Goal: Information Seeking & Learning: Learn about a topic

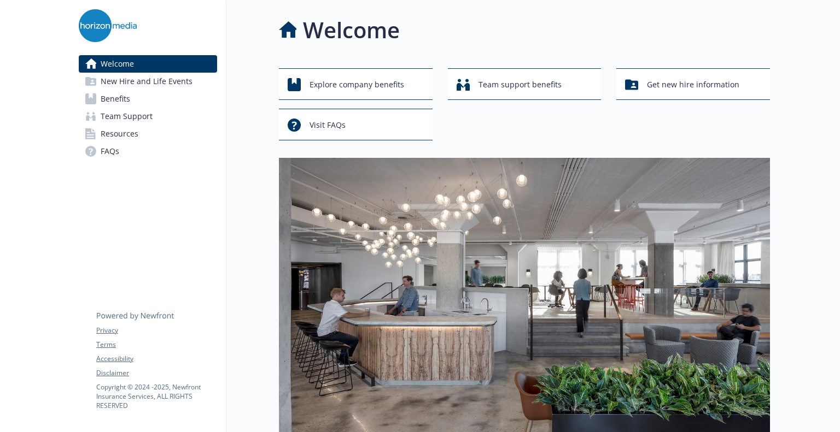
click at [118, 101] on span "Benefits" at bounding box center [116, 98] width 30 height 17
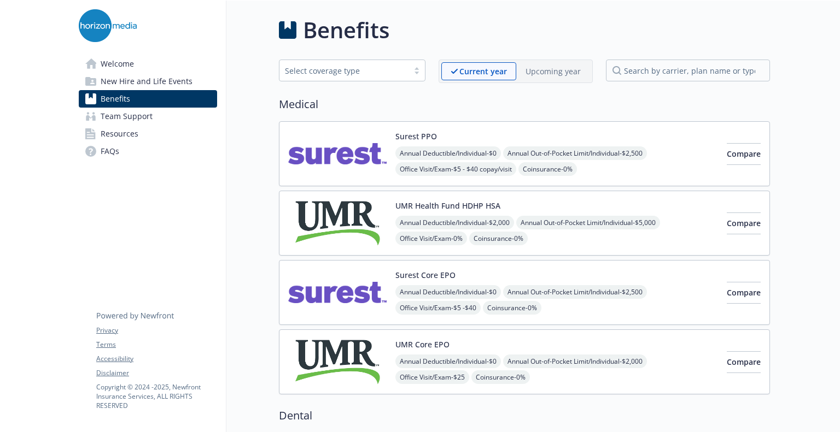
click at [463, 298] on div "Annual Deductible/Individual - $0 Annual Out-of-Pocket Limit/Individual - $2,50…" at bounding box center [556, 331] width 322 height 93
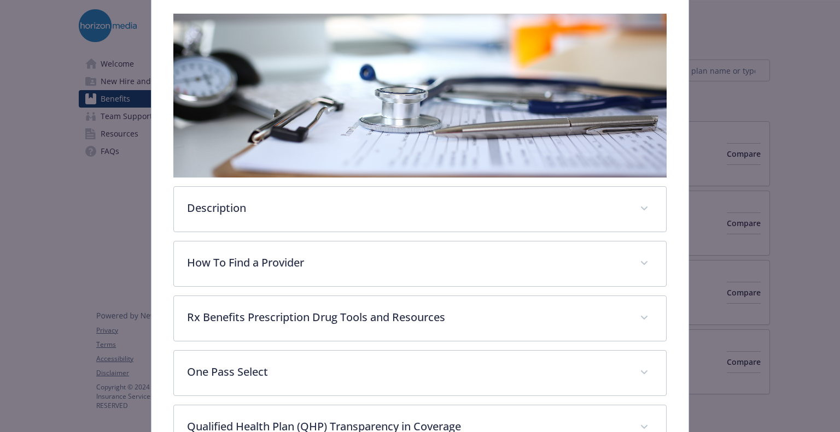
scroll to position [197, 0]
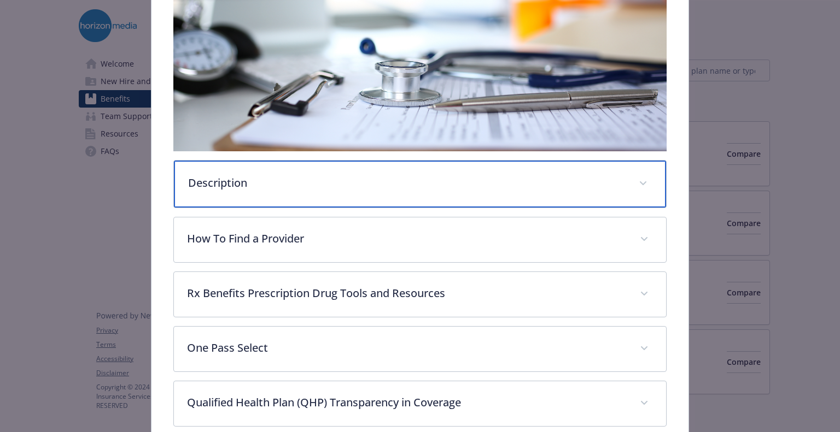
click at [324, 197] on div "Description" at bounding box center [419, 184] width 491 height 47
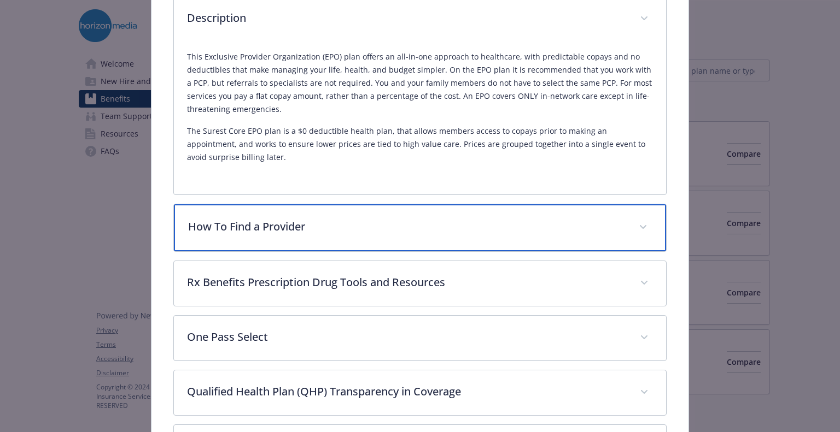
scroll to position [360, 0]
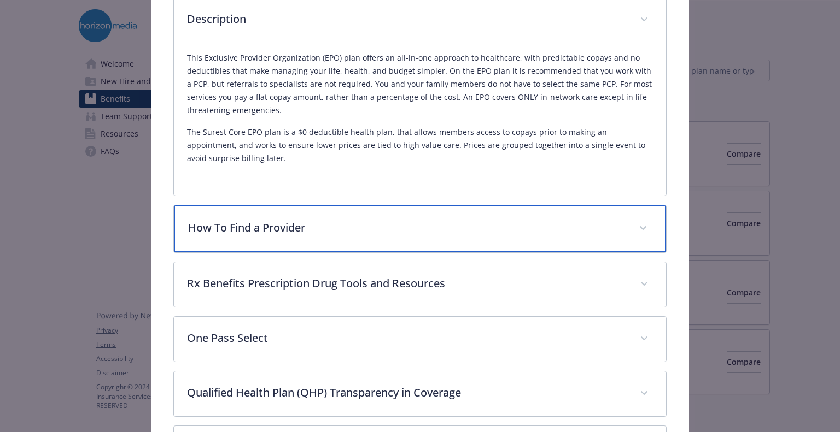
click at [327, 216] on div "How To Find a Provider" at bounding box center [419, 229] width 491 height 47
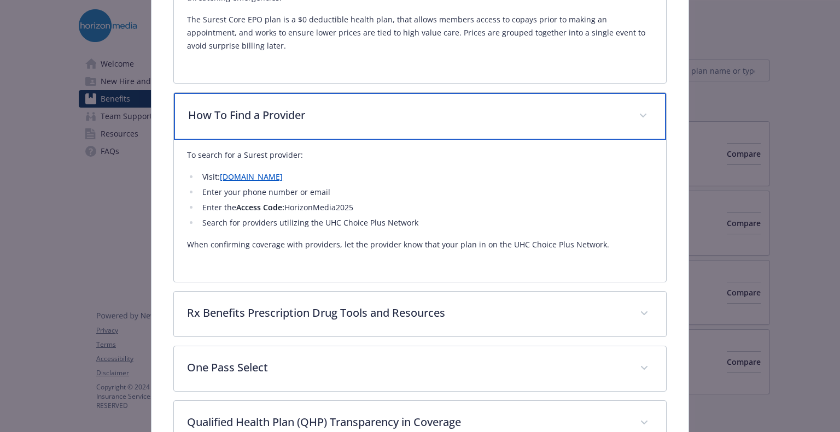
scroll to position [524, 0]
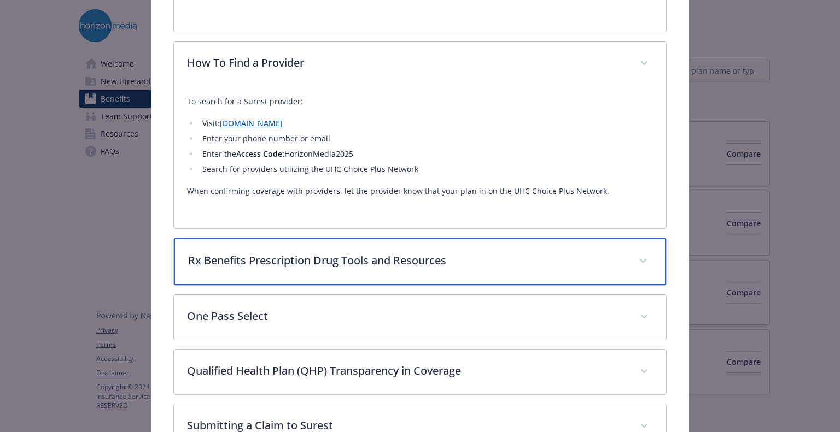
click at [366, 266] on div "Rx Benefits Prescription Drug Tools and Resources" at bounding box center [419, 261] width 491 height 47
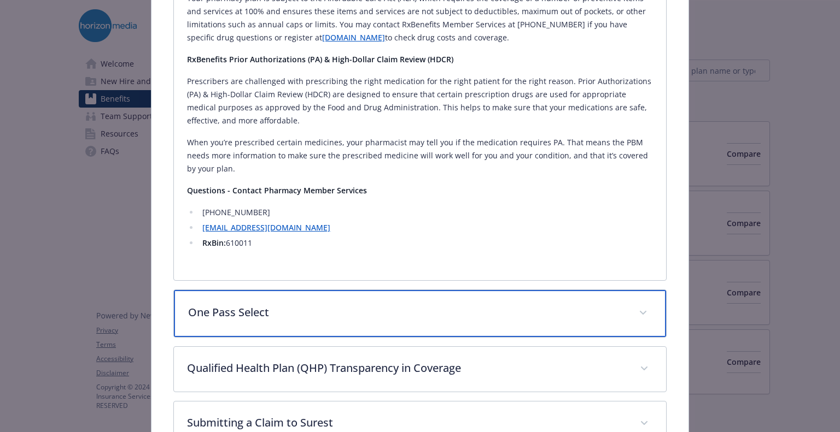
click at [362, 306] on div "One Pass Select" at bounding box center [419, 313] width 491 height 47
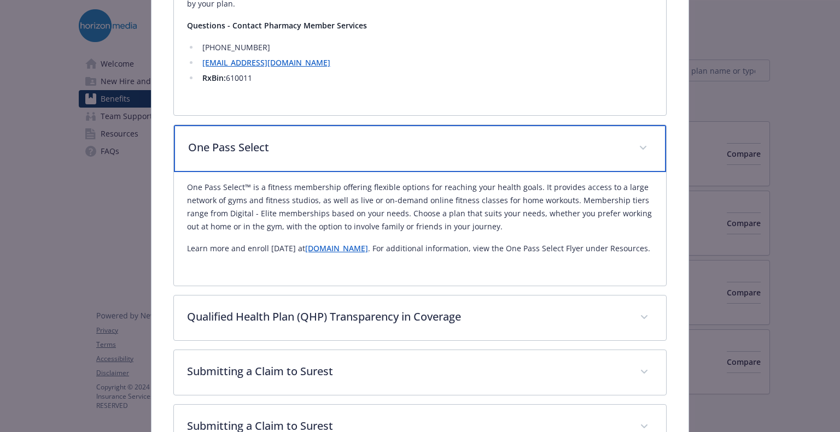
scroll to position [1670, 0]
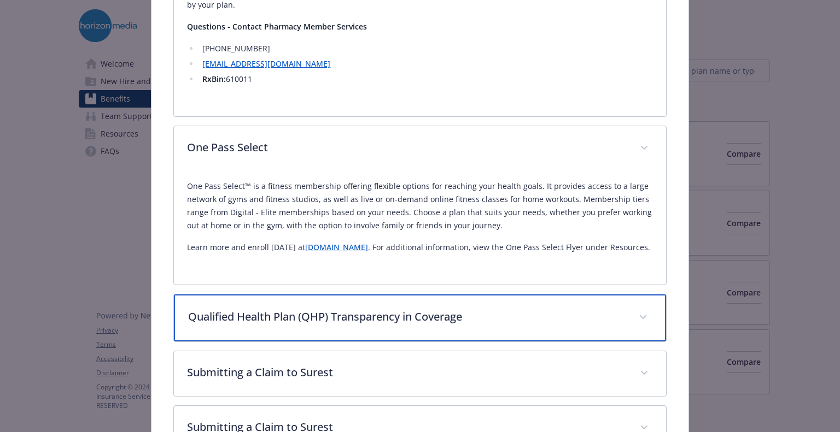
click at [362, 309] on p "Qualified Health Plan (QHP) Transparency in Coverage" at bounding box center [406, 317] width 437 height 16
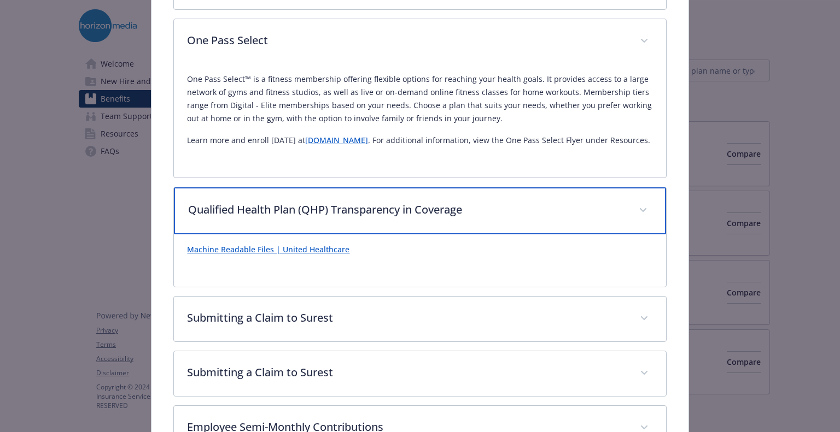
scroll to position [1779, 0]
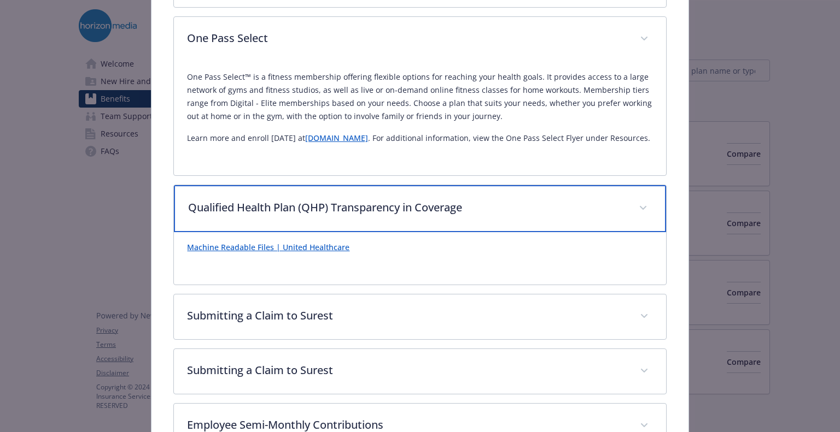
click at [346, 200] on p "Qualified Health Plan (QHP) Transparency in Coverage" at bounding box center [406, 208] width 437 height 16
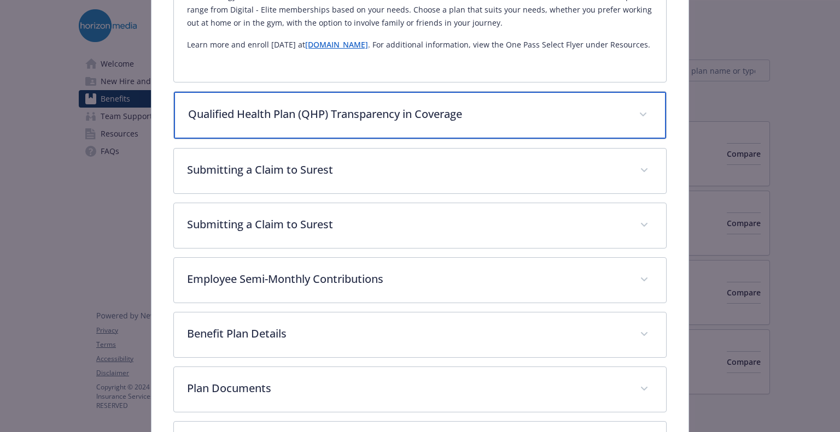
scroll to position [1888, 0]
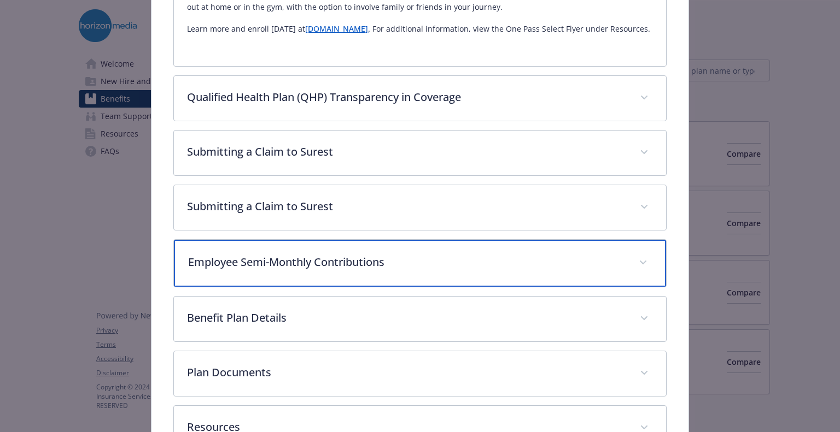
click at [379, 254] on p "Employee Semi-Monthly Contributions" at bounding box center [406, 262] width 437 height 16
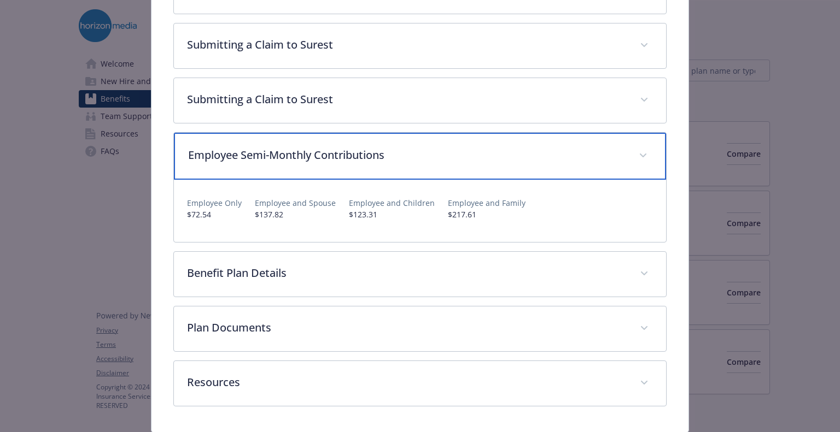
scroll to position [1998, 0]
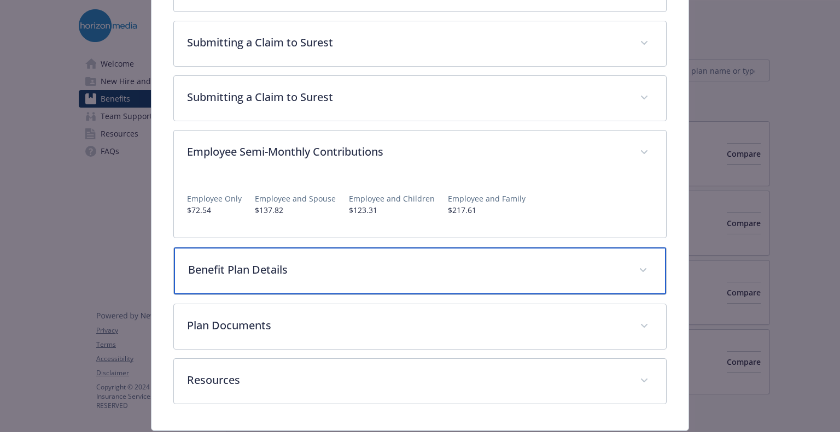
click at [379, 248] on div "Benefit Plan Details" at bounding box center [419, 271] width 491 height 47
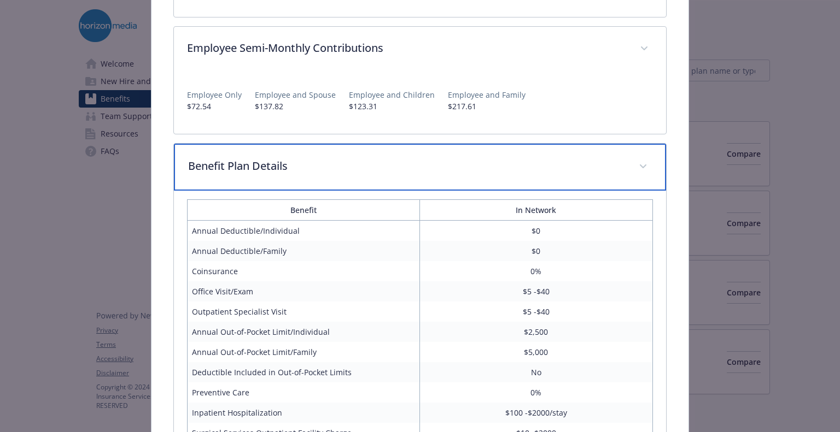
scroll to position [2162, 0]
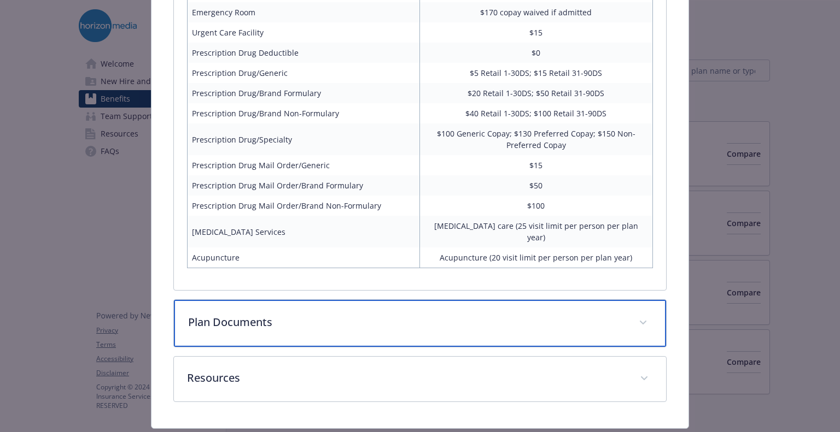
click at [378, 314] on p "Plan Documents" at bounding box center [406, 322] width 437 height 16
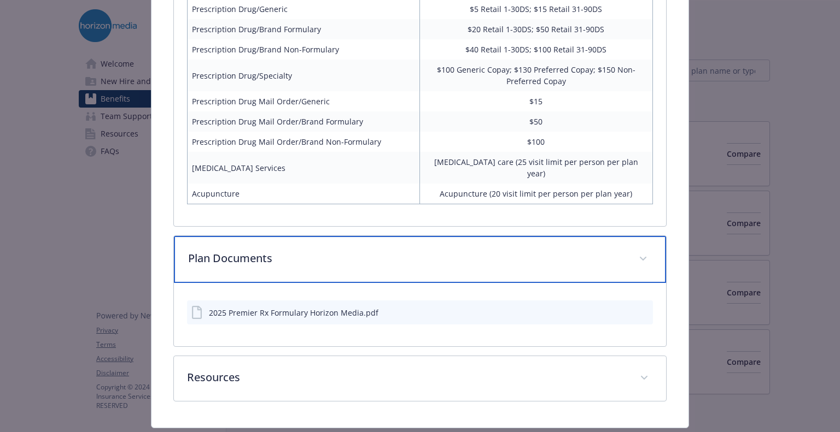
scroll to position [2606, 0]
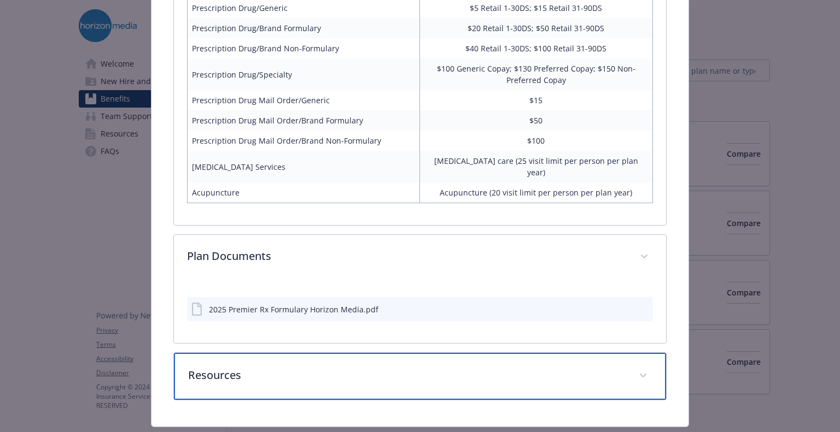
click at [380, 361] on div "Resources" at bounding box center [419, 376] width 491 height 47
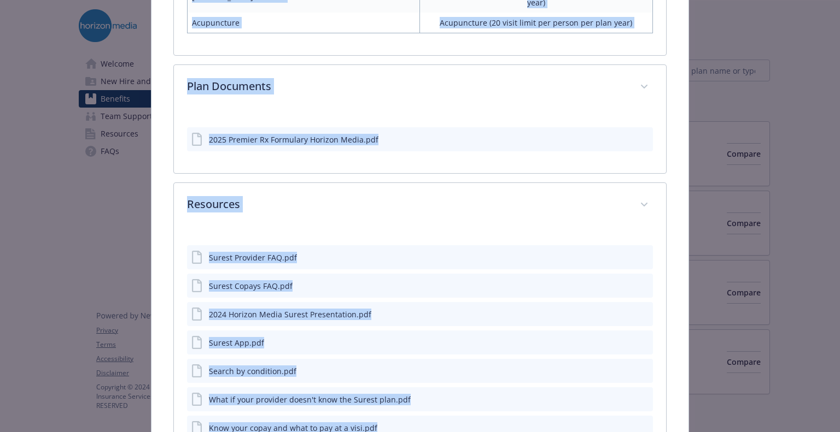
scroll to position [2895, 0]
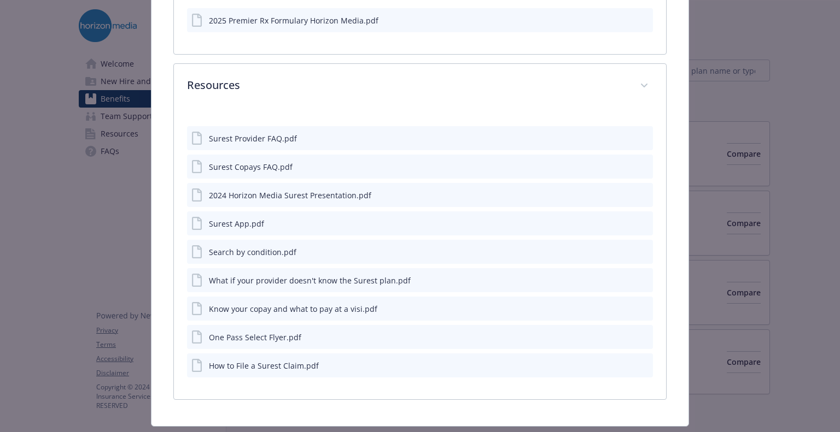
drag, startPoint x: 171, startPoint y: 100, endPoint x: 189, endPoint y: 30, distance: 72.9
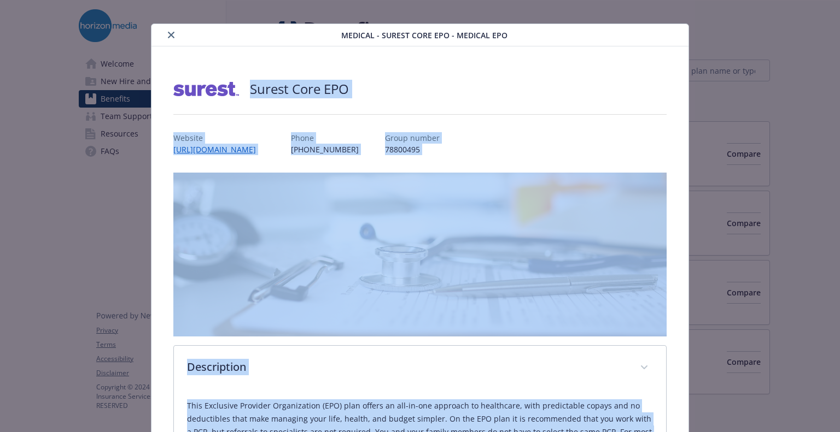
scroll to position [0, 0]
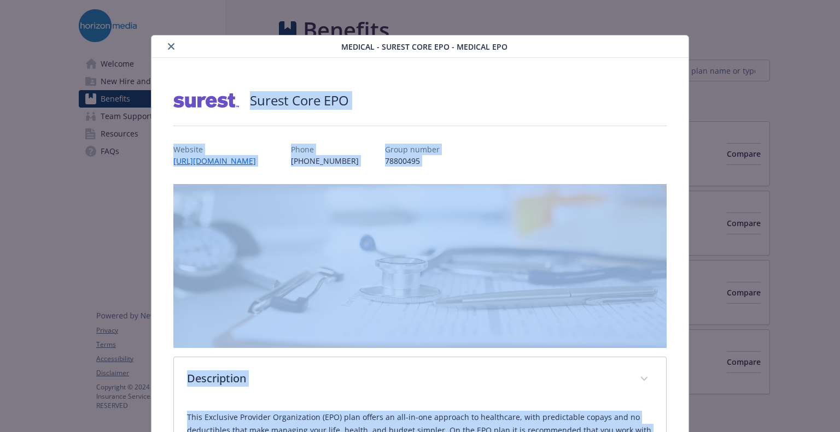
click at [173, 44] on button "close" at bounding box center [171, 46] width 13 height 13
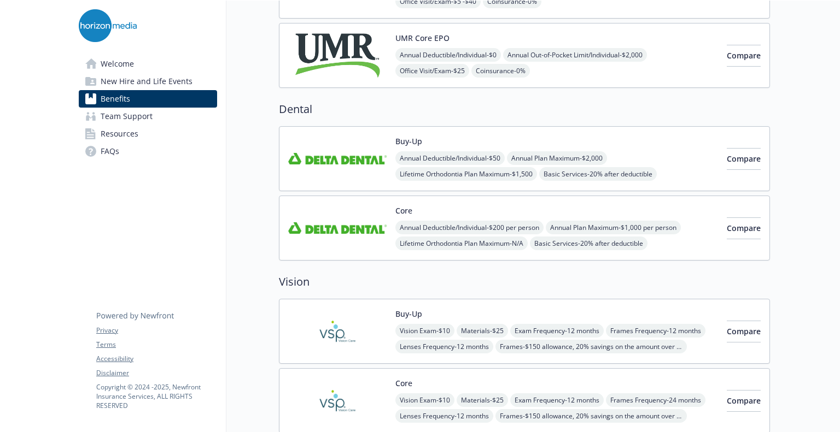
scroll to position [328, 0]
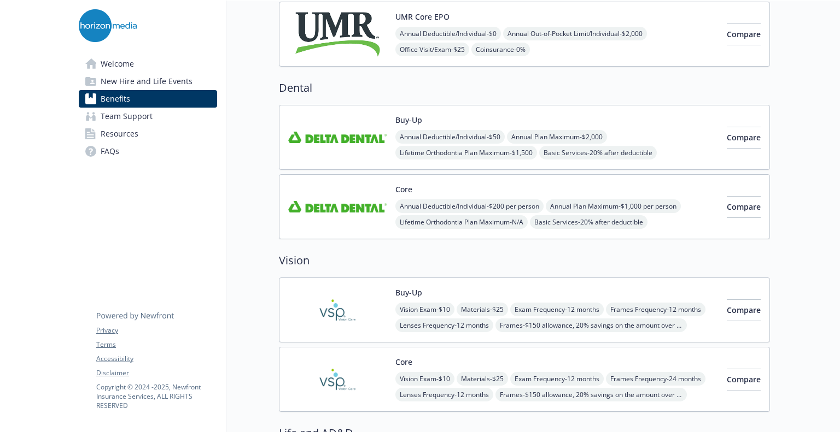
click at [353, 217] on img at bounding box center [337, 207] width 98 height 46
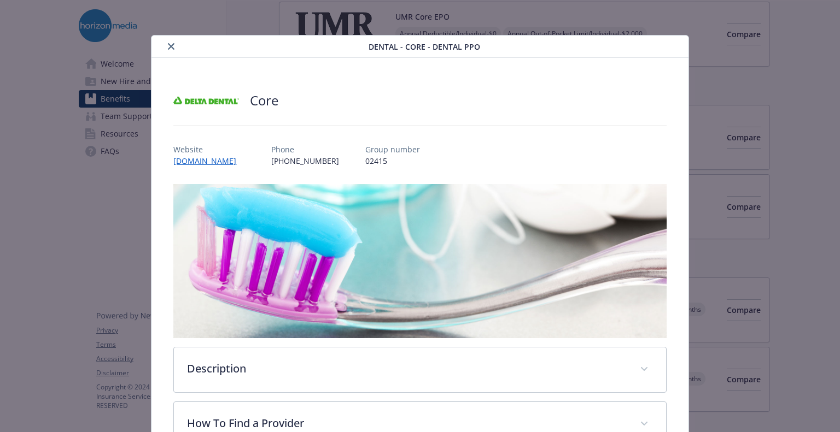
scroll to position [33, 0]
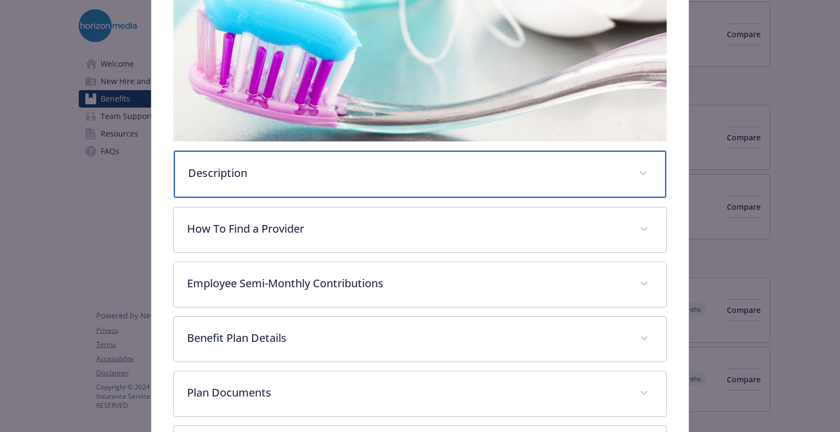
click at [329, 185] on div "Description" at bounding box center [419, 174] width 491 height 47
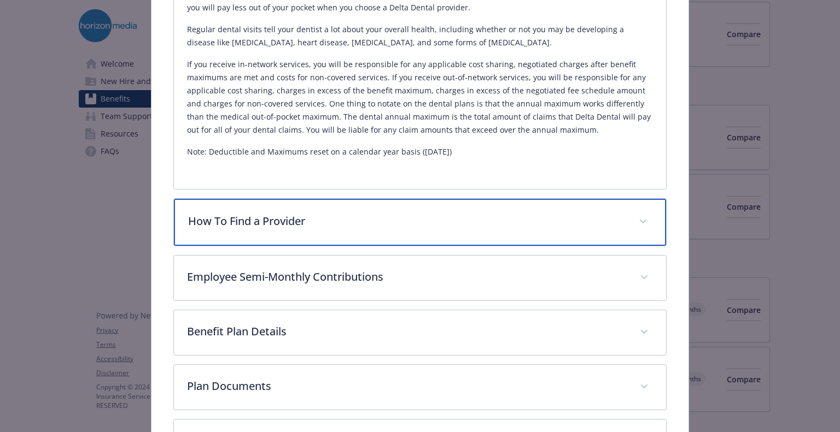
click at [328, 227] on div "How To Find a Provider" at bounding box center [419, 222] width 491 height 47
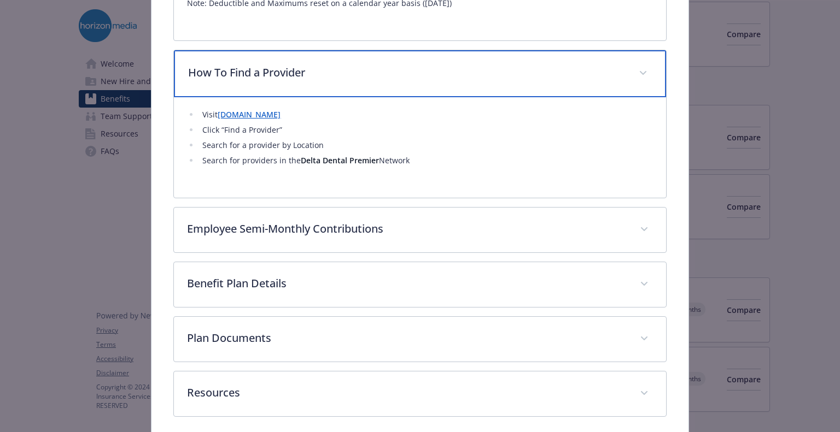
scroll to position [577, 0]
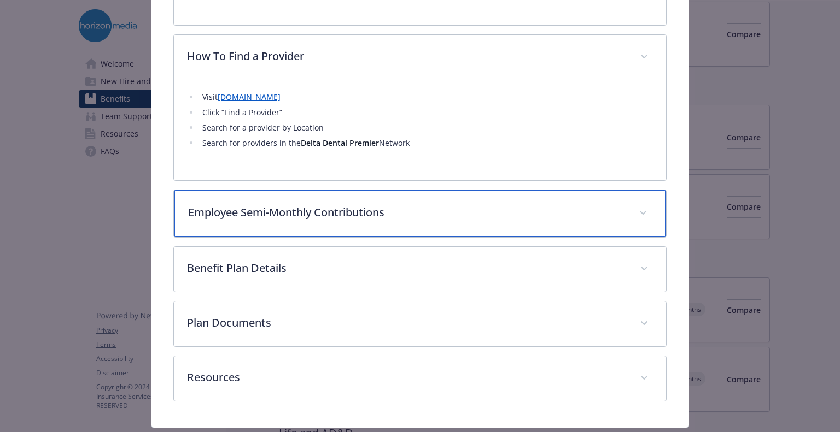
click at [328, 227] on div "Employee Semi-Monthly Contributions" at bounding box center [419, 213] width 491 height 47
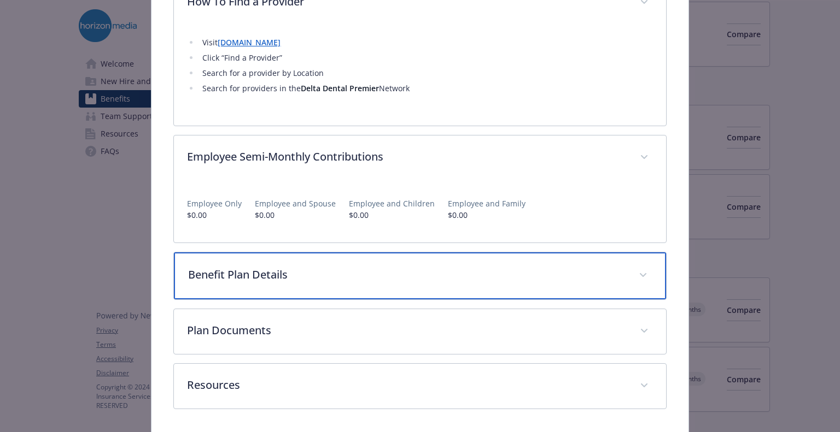
click at [340, 268] on p "Benefit Plan Details" at bounding box center [406, 275] width 437 height 16
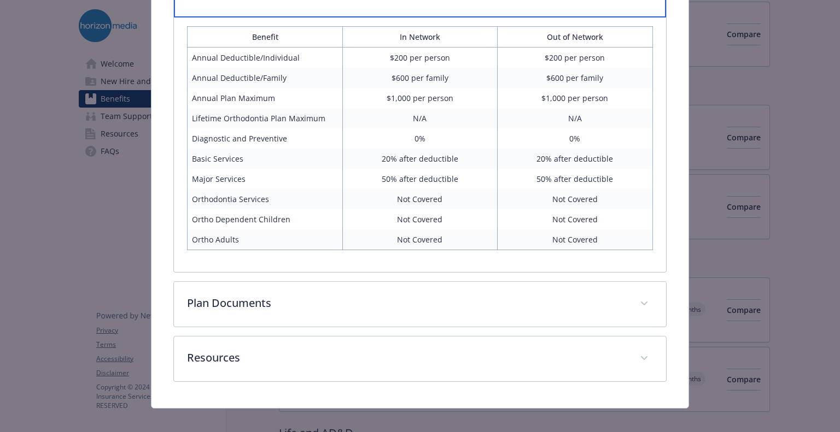
scroll to position [920, 0]
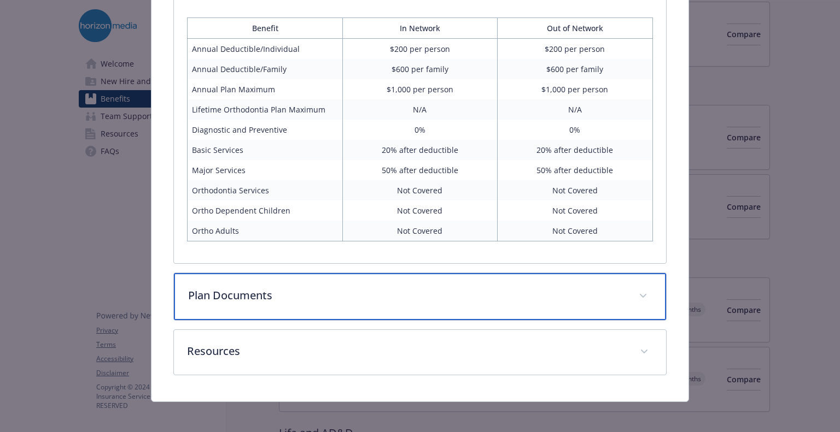
click at [230, 283] on div "Plan Documents" at bounding box center [419, 296] width 491 height 47
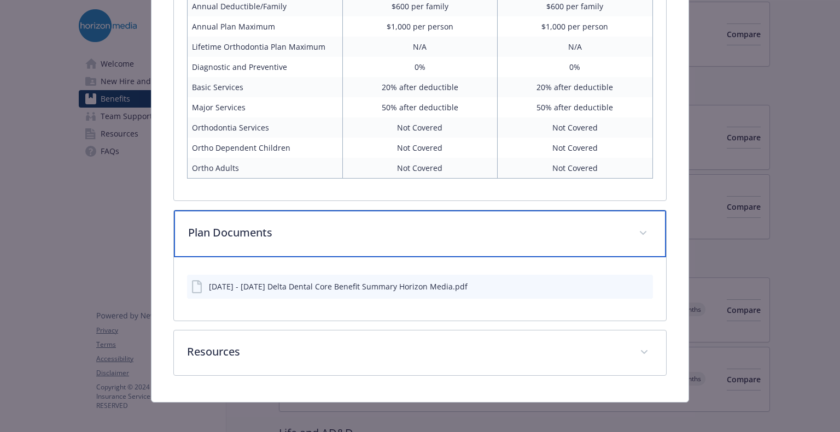
scroll to position [984, 0]
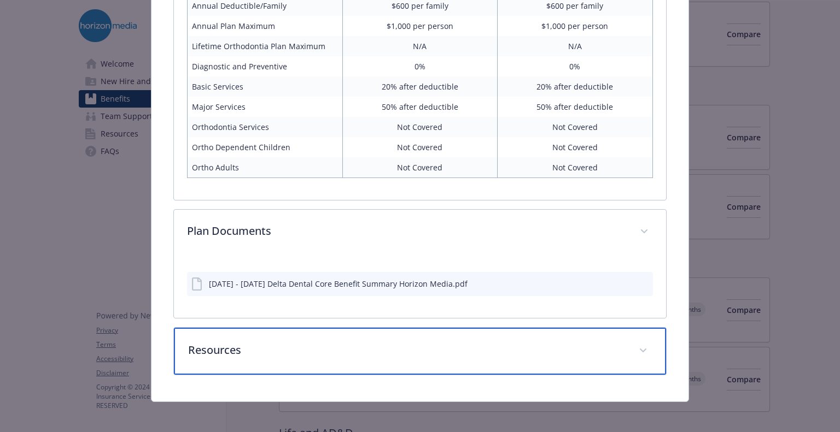
click at [243, 344] on p "Resources" at bounding box center [406, 350] width 437 height 16
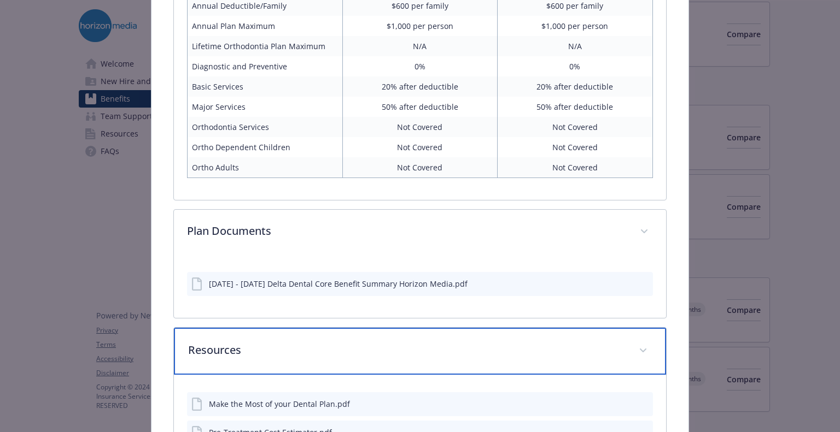
click at [243, 344] on p "Resources" at bounding box center [406, 350] width 437 height 16
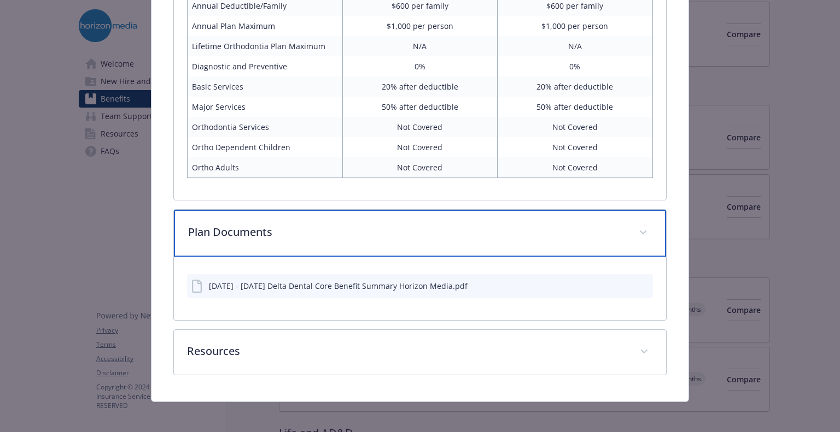
click at [248, 236] on div "Plan Documents" at bounding box center [419, 233] width 491 height 47
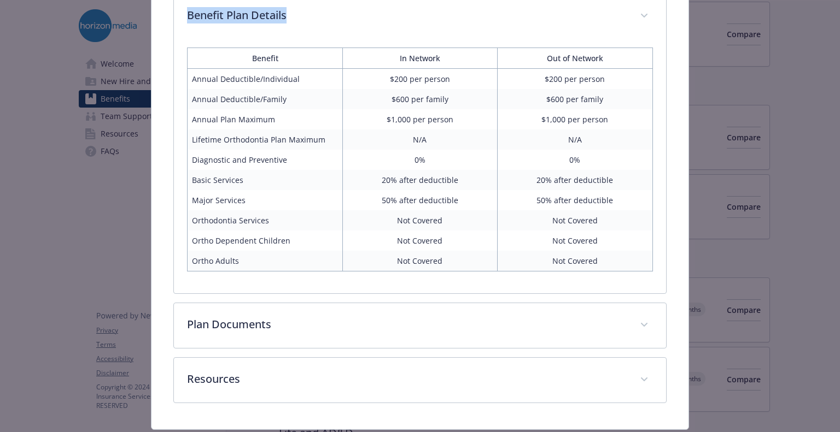
scroll to position [919, 0]
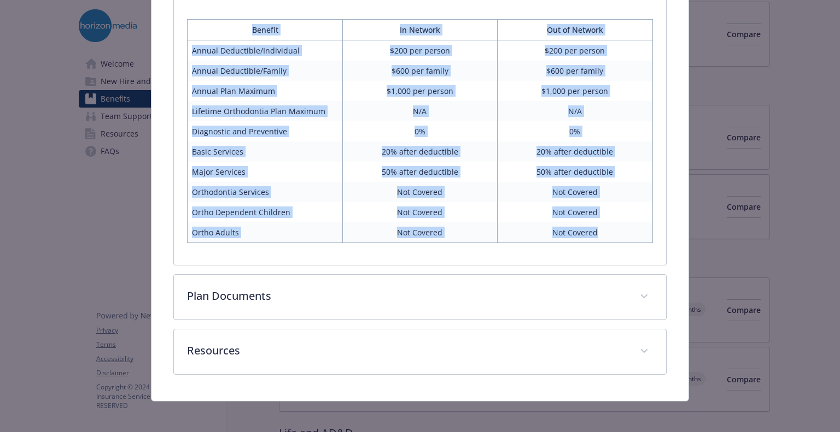
drag, startPoint x: 165, startPoint y: 100, endPoint x: 637, endPoint y: 224, distance: 488.1
copy div "Lore Ipsumdo sit.ametconsectetu.adi Elits (565) 770-9031 Doeiu tempor 99986 Inc…"
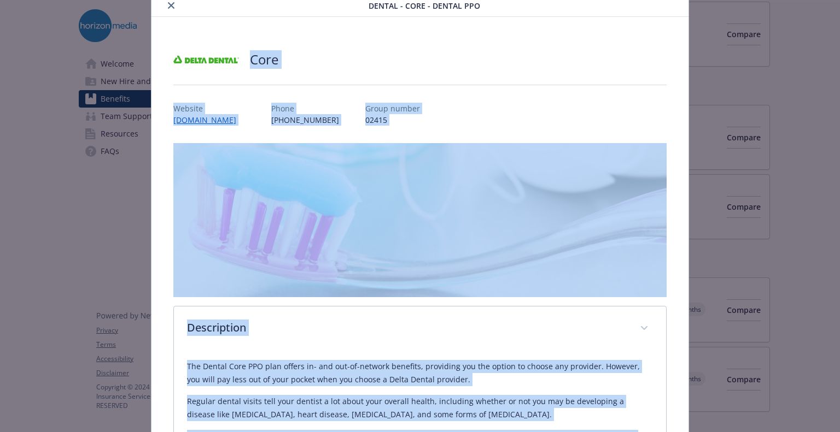
scroll to position [0, 0]
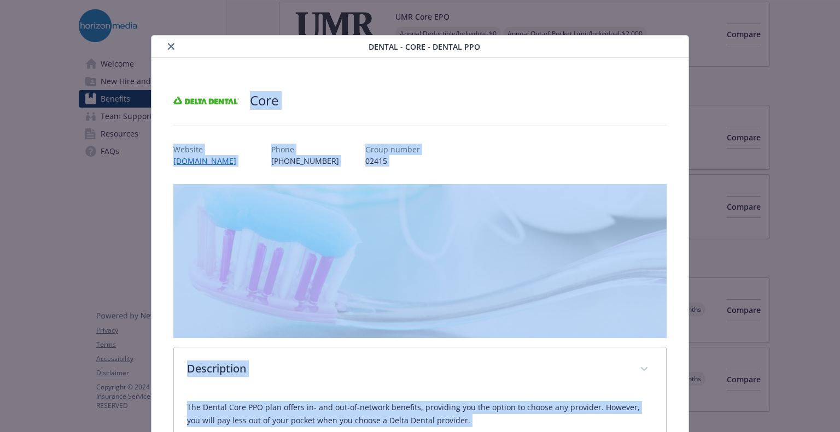
click at [168, 48] on icon "close" at bounding box center [171, 46] width 7 height 7
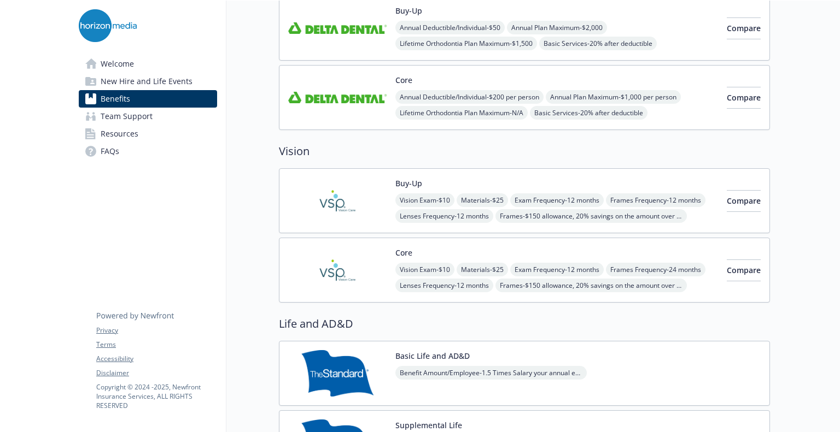
click at [369, 272] on img at bounding box center [337, 270] width 98 height 46
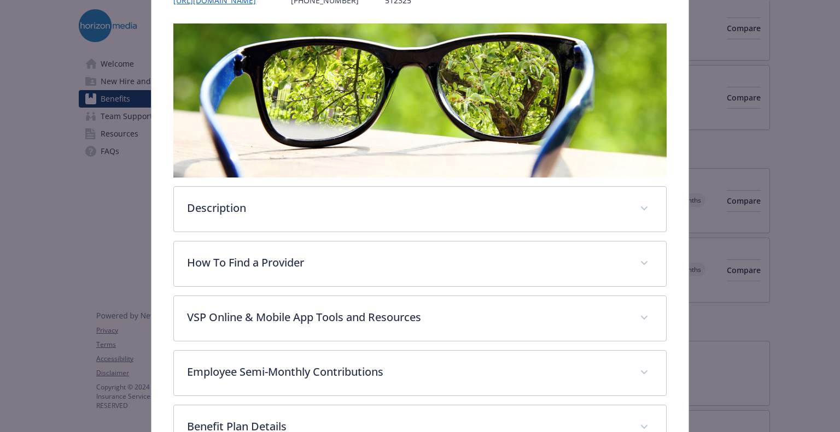
scroll to position [197, 0]
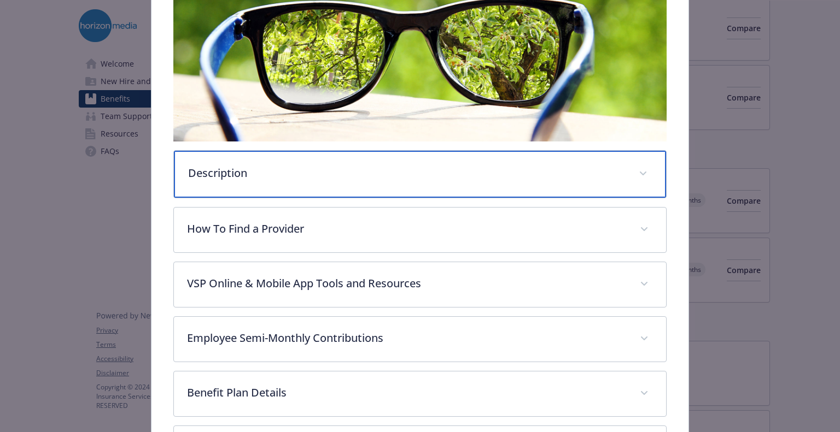
click at [251, 175] on p "Description" at bounding box center [406, 173] width 437 height 16
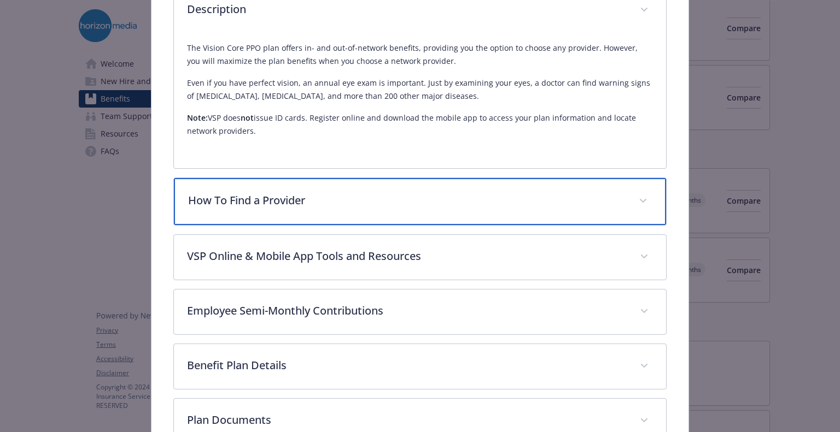
click at [274, 209] on div "How To Find a Provider" at bounding box center [419, 201] width 491 height 47
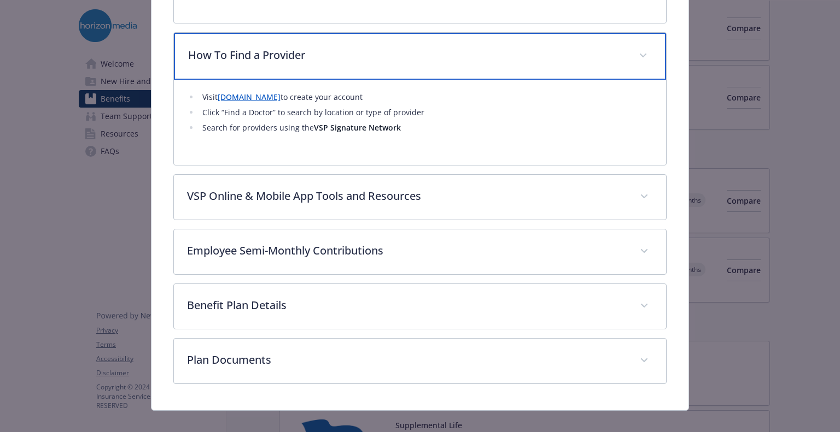
scroll to position [514, 0]
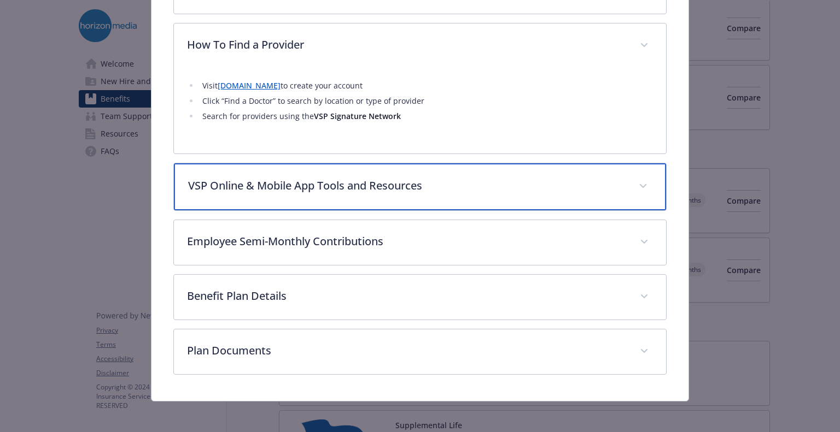
click at [275, 197] on div "VSP Online & Mobile App Tools and Resources" at bounding box center [419, 186] width 491 height 47
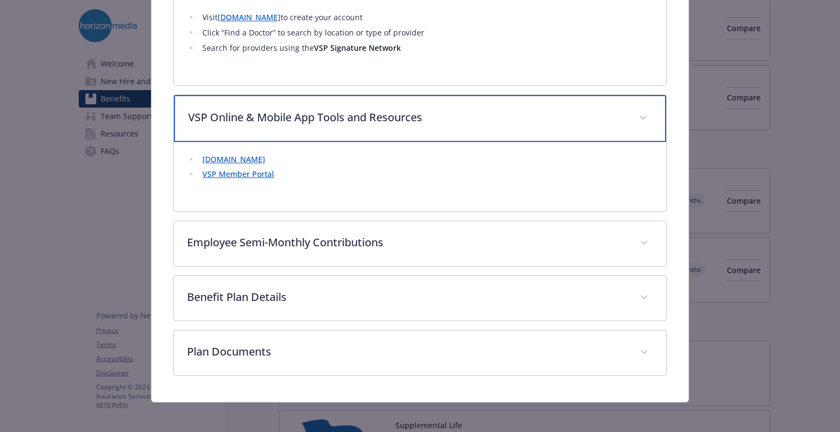
scroll to position [584, 0]
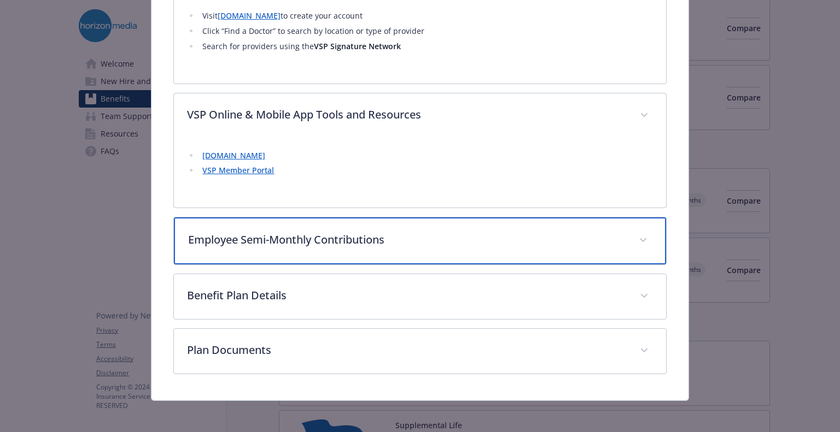
click at [309, 244] on p "Employee Semi-Monthly Contributions" at bounding box center [406, 240] width 437 height 16
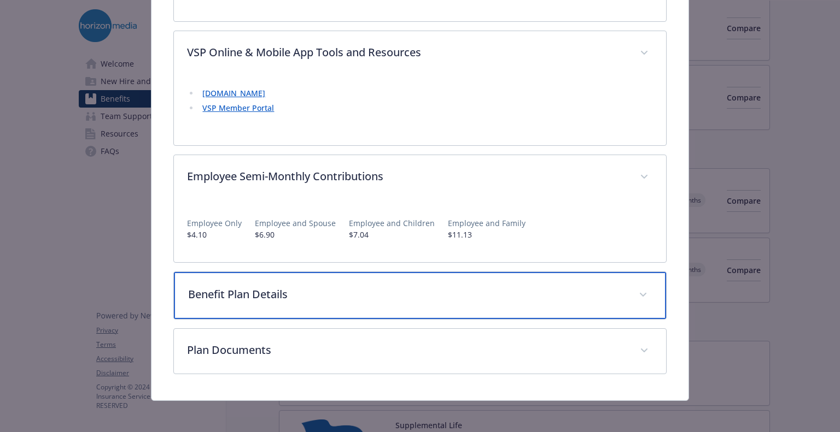
click at [307, 287] on p "Benefit Plan Details" at bounding box center [406, 294] width 437 height 16
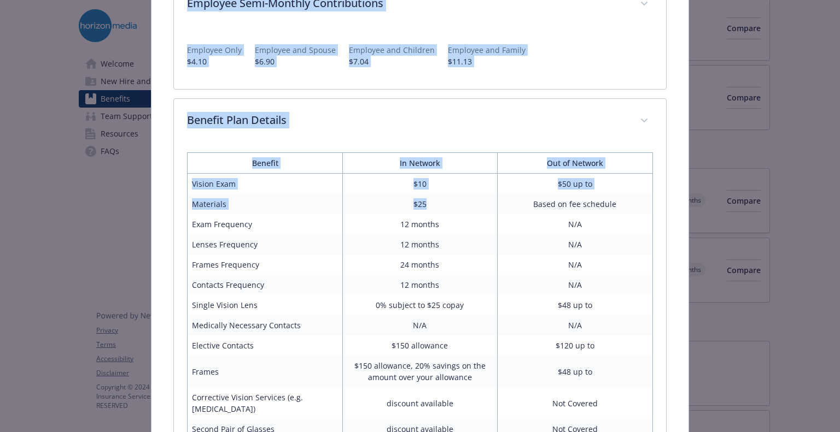
scroll to position [963, 0]
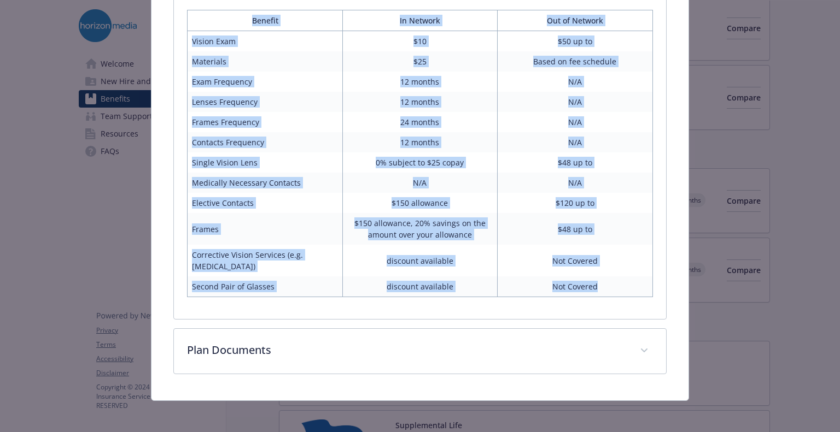
drag, startPoint x: 171, startPoint y: 100, endPoint x: 609, endPoint y: 288, distance: 476.8
copy div "Lore Ipsumdo sitam://consectetura.elitsedd.eiu/ Tempo (099) 725-6413 Incid utla…"
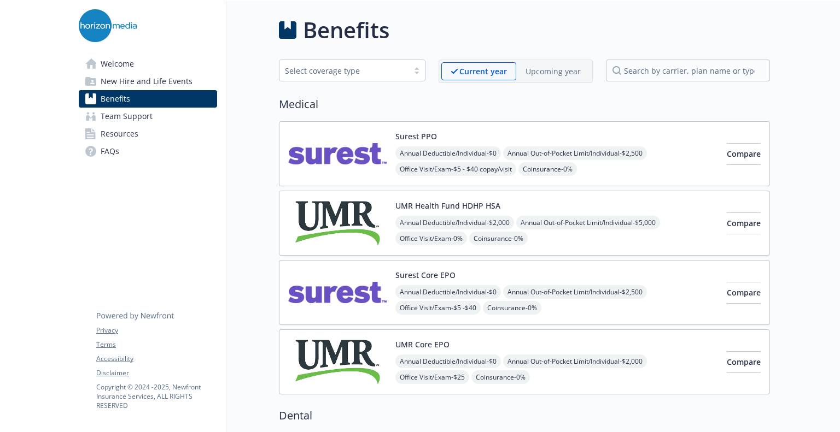
click at [166, 56] on link "Welcome" at bounding box center [148, 63] width 138 height 17
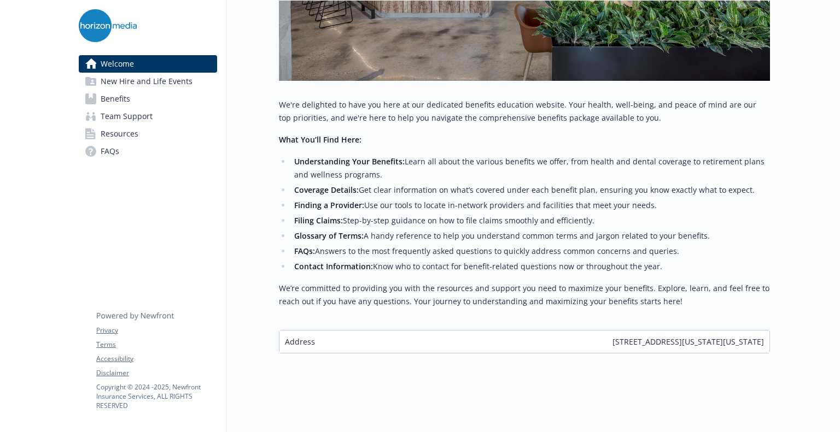
scroll to position [376, 0]
